Goal: Task Accomplishment & Management: Manage account settings

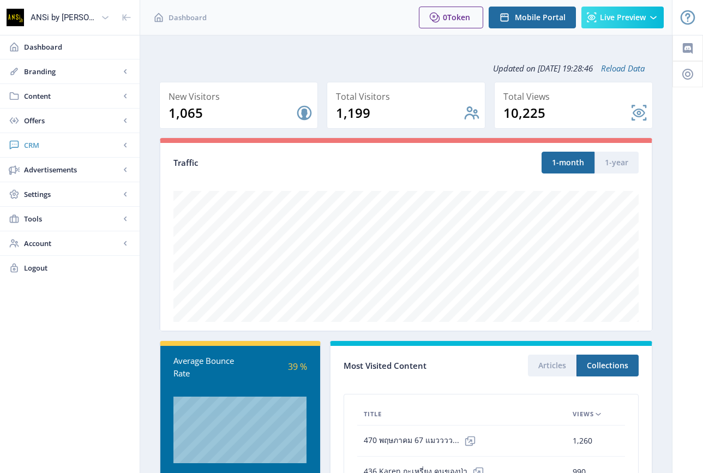
click at [30, 143] on span "CRM" at bounding box center [72, 145] width 96 height 11
click at [34, 167] on link "Readers" at bounding box center [70, 170] width 118 height 24
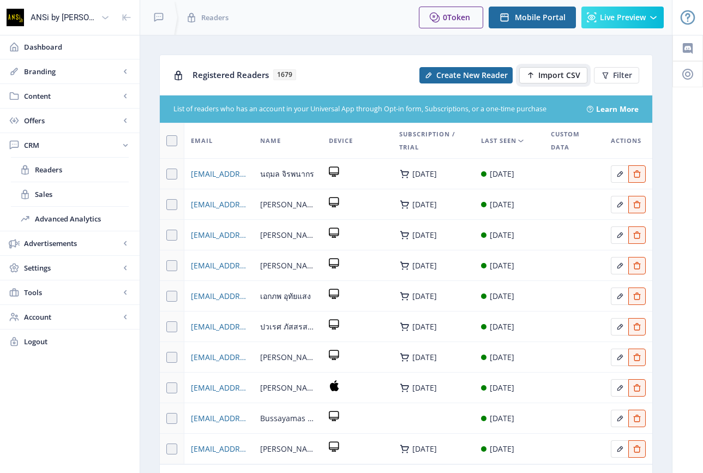
click at [544, 71] on span "Import CSV" at bounding box center [559, 75] width 42 height 9
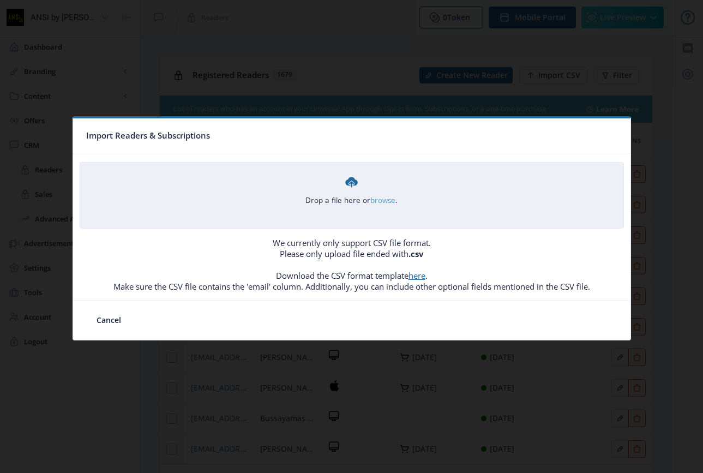
click at [0, 0] on link "browse" at bounding box center [0, 0] width 0 height 0
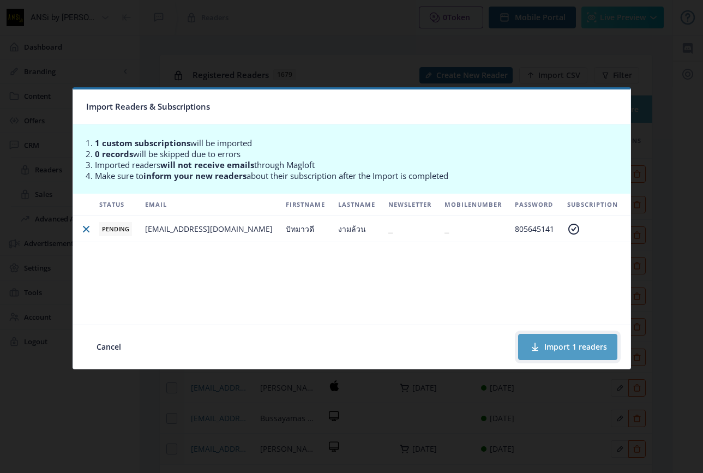
click at [561, 342] on button "Import 1 readers" at bounding box center [567, 347] width 99 height 26
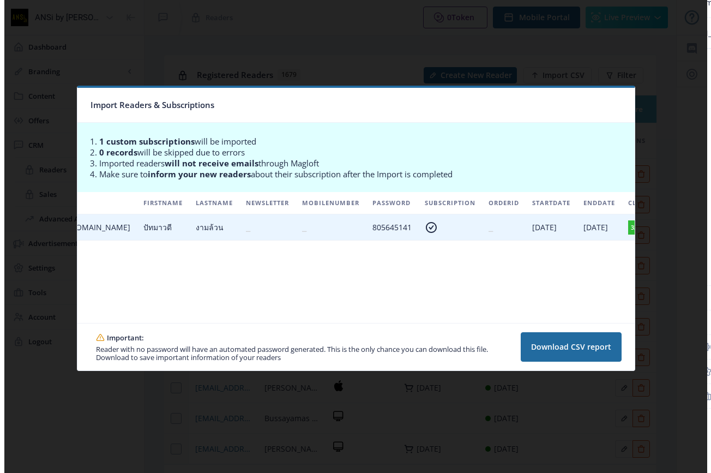
scroll to position [0, 195]
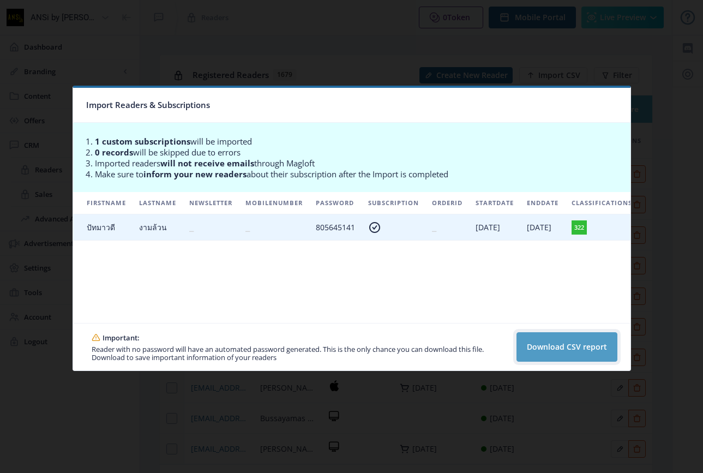
click at [551, 347] on button "Download CSV report" at bounding box center [566, 346] width 101 height 29
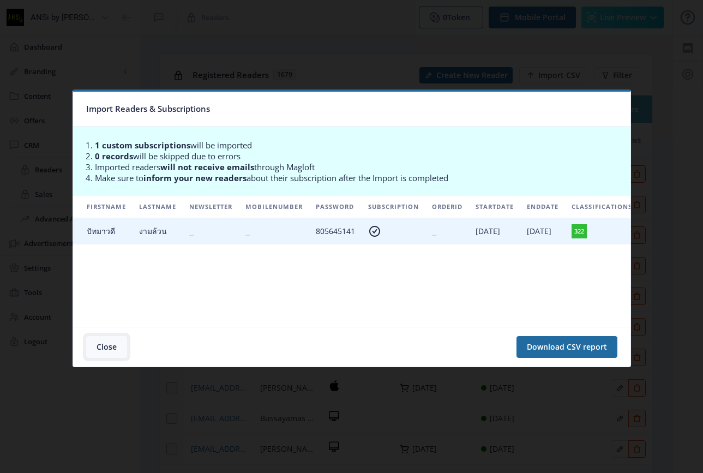
click at [102, 345] on button "Close" at bounding box center [106, 347] width 41 height 22
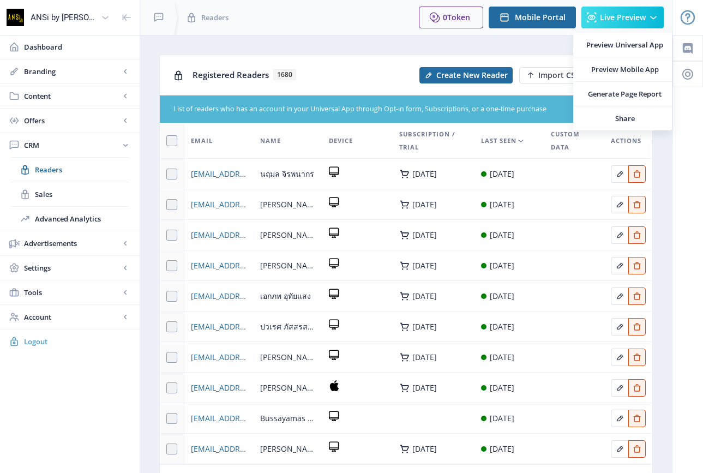
click at [31, 339] on span "Logout" at bounding box center [77, 341] width 107 height 11
